Goal: Find specific page/section: Find specific page/section

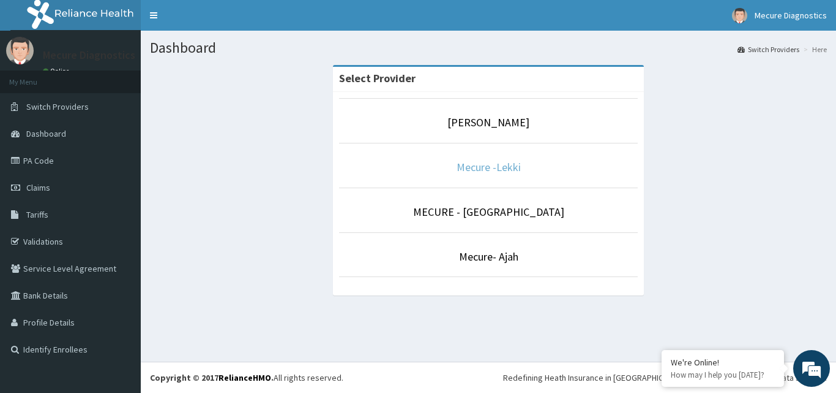
click at [496, 171] on link "Mecure -Lekki" at bounding box center [489, 167] width 64 height 14
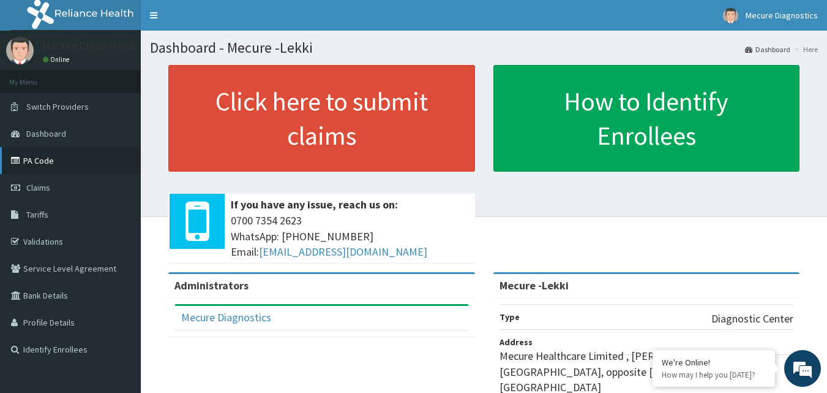
click at [43, 163] on link "PA Code" at bounding box center [70, 160] width 141 height 27
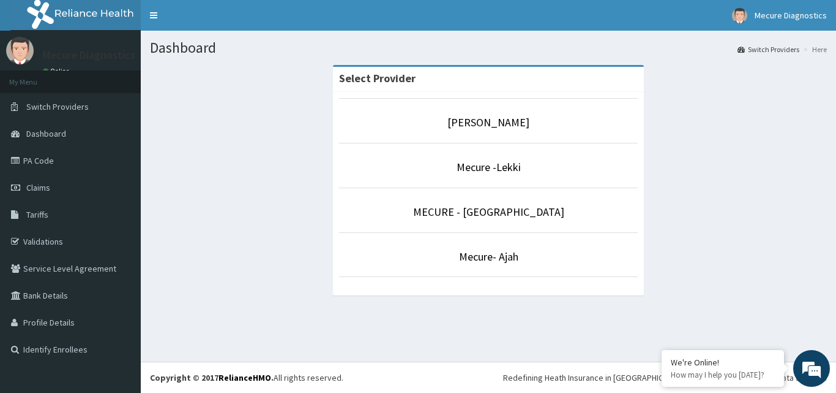
click at [462, 178] on li "Mecure -Lekki" at bounding box center [488, 165] width 299 height 45
click at [506, 172] on link "Mecure -Lekki" at bounding box center [489, 167] width 64 height 14
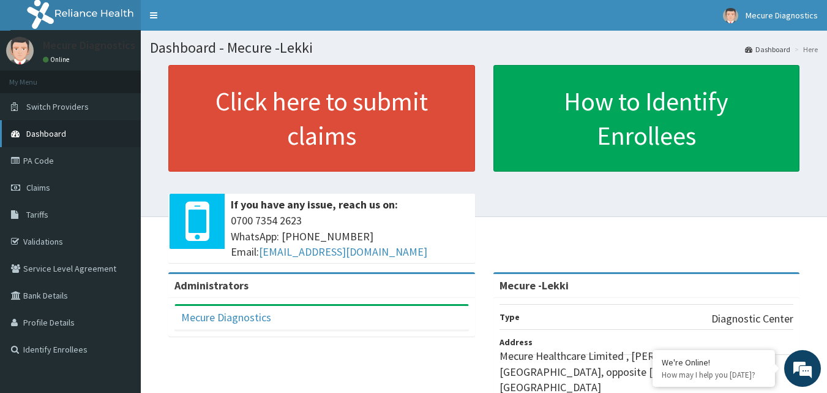
click at [50, 130] on span "Dashboard" at bounding box center [46, 133] width 40 height 11
click at [45, 161] on link "PA Code" at bounding box center [70, 160] width 141 height 27
